Goal: Navigation & Orientation: Understand site structure

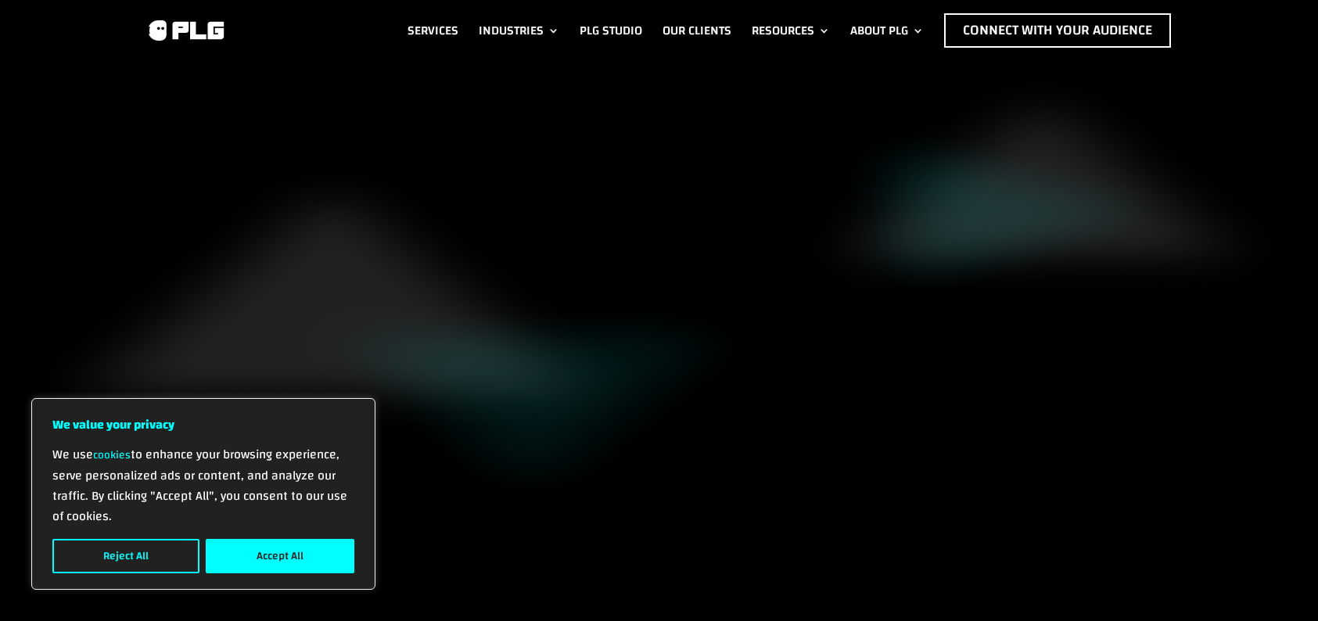
click at [234, 555] on button "Accept All" at bounding box center [280, 556] width 149 height 34
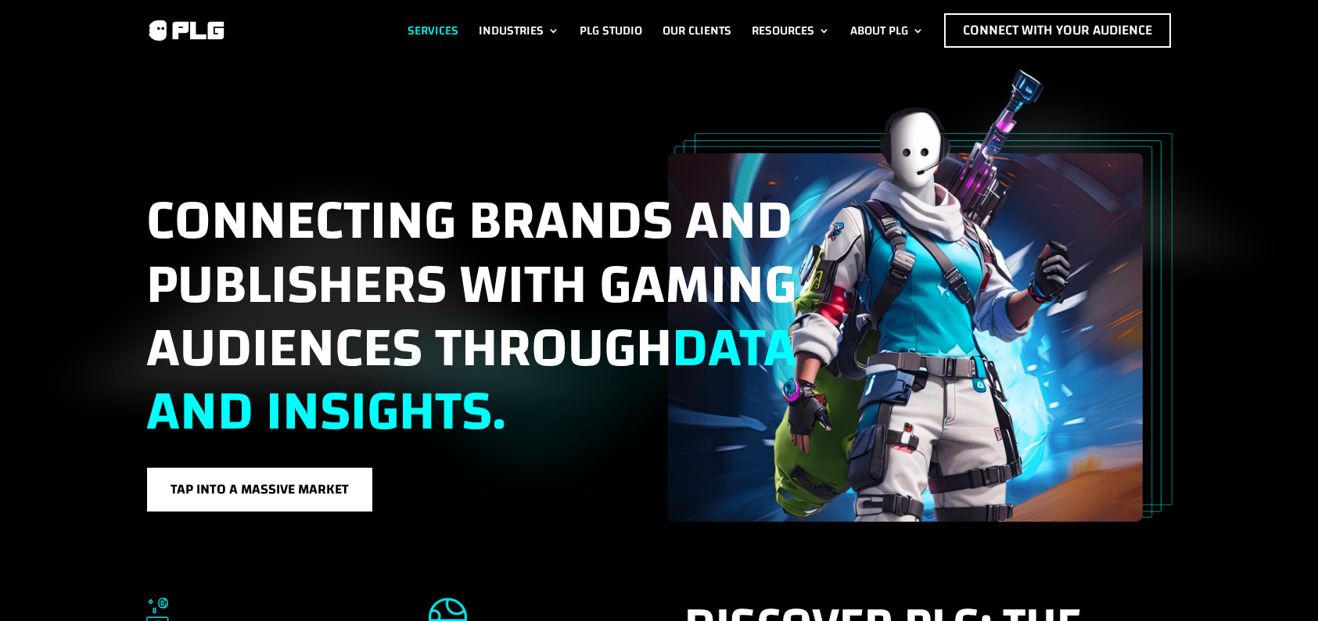
click at [415, 26] on link "Services" at bounding box center [433, 30] width 51 height 34
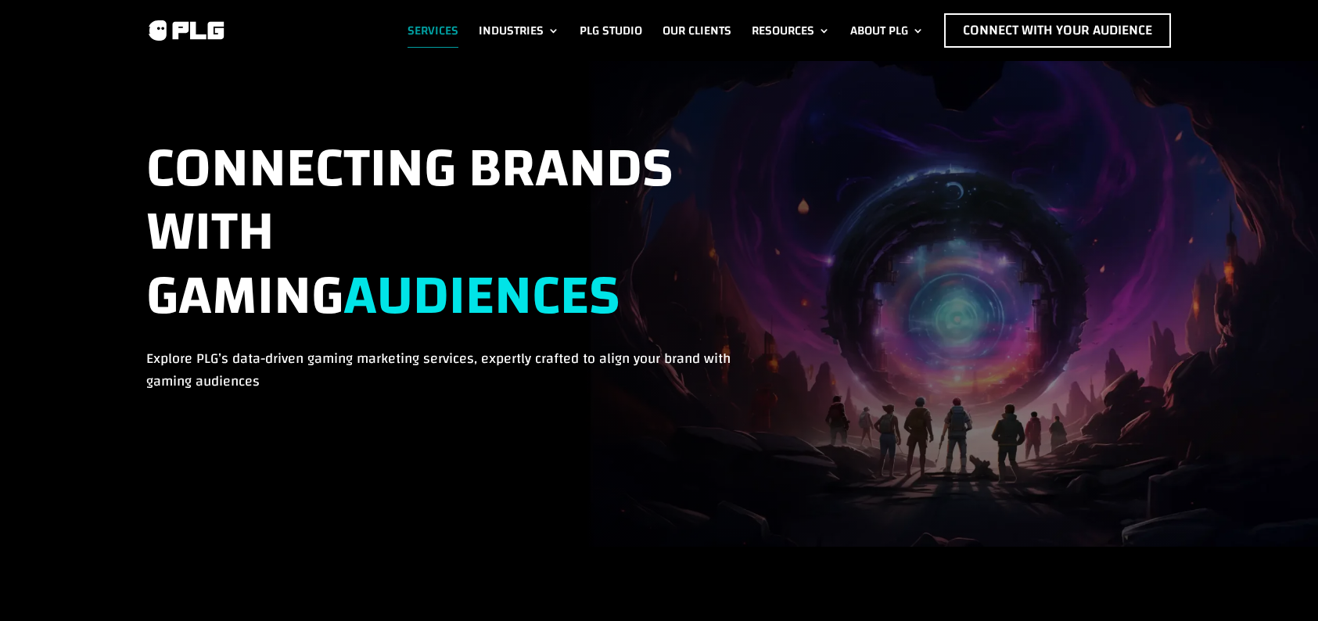
click at [419, 31] on link "Services" at bounding box center [433, 30] width 51 height 34
click at [685, 30] on link "Our Clients" at bounding box center [697, 30] width 69 height 34
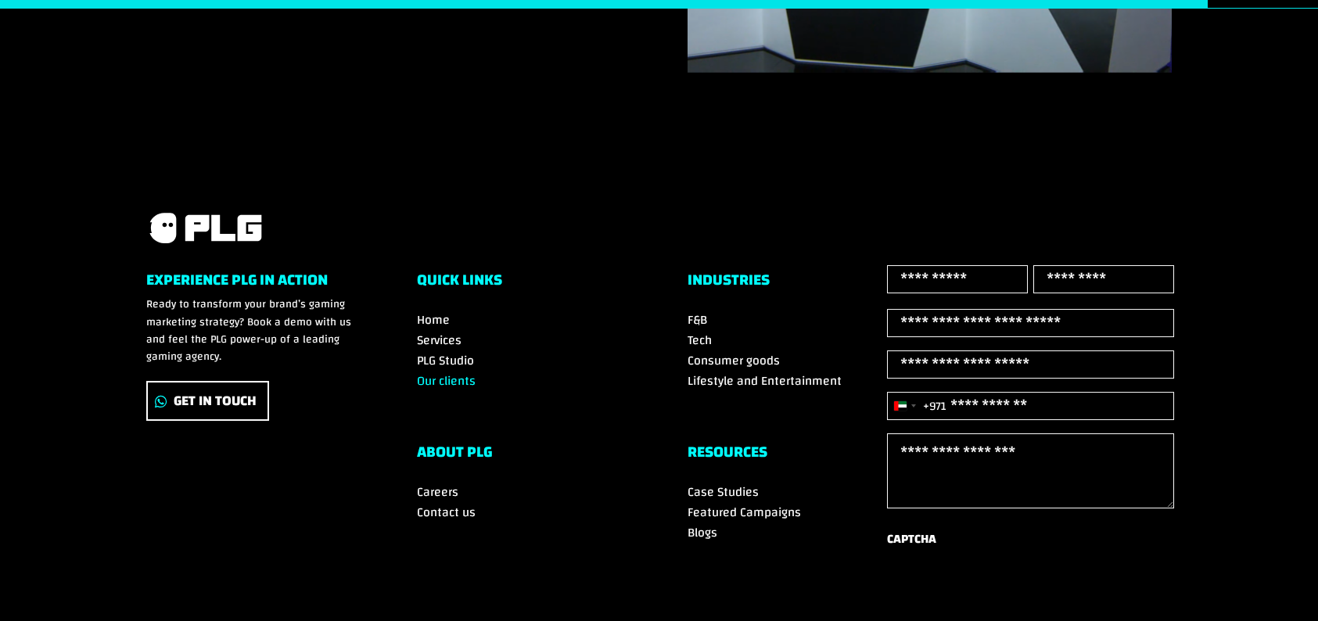
scroll to position [2312, 0]
